Goal: Information Seeking & Learning: Learn about a topic

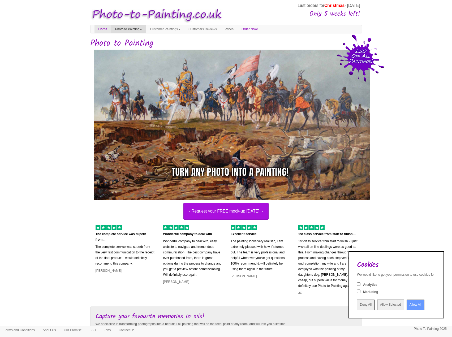
click at [137, 28] on link "Photo to Painting" at bounding box center [128, 29] width 35 height 8
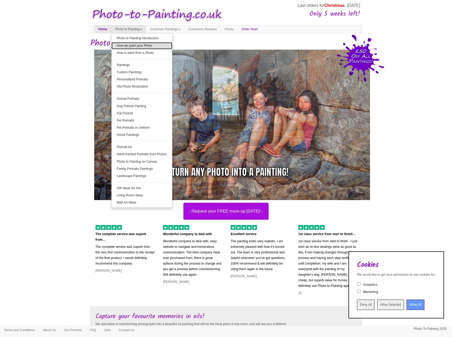
click at [141, 46] on link "How we paint your Photo" at bounding box center [142, 45] width 61 height 7
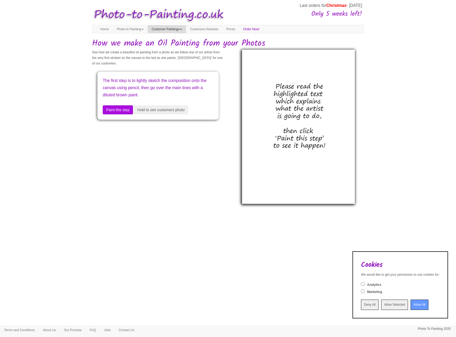
click at [165, 28] on link "Customer Paintings" at bounding box center [167, 29] width 39 height 8
click at [171, 39] on link "Customer Paintings" at bounding box center [169, 38] width 42 height 7
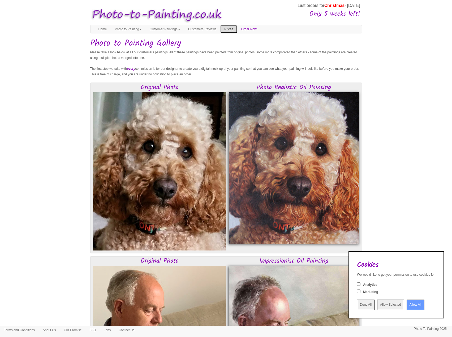
click at [237, 26] on link "Prices" at bounding box center [228, 29] width 17 height 8
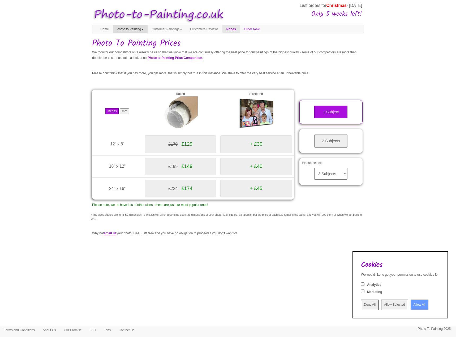
click at [130, 31] on link "Photo to Painting" at bounding box center [130, 29] width 35 height 8
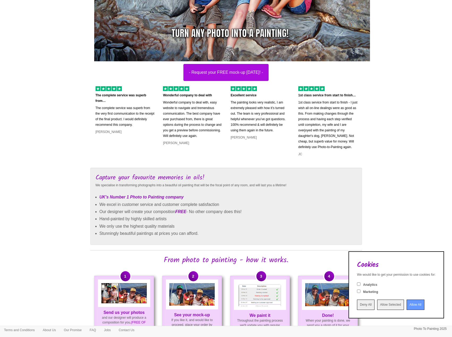
scroll to position [133, 0]
